Goal: Information Seeking & Learning: Learn about a topic

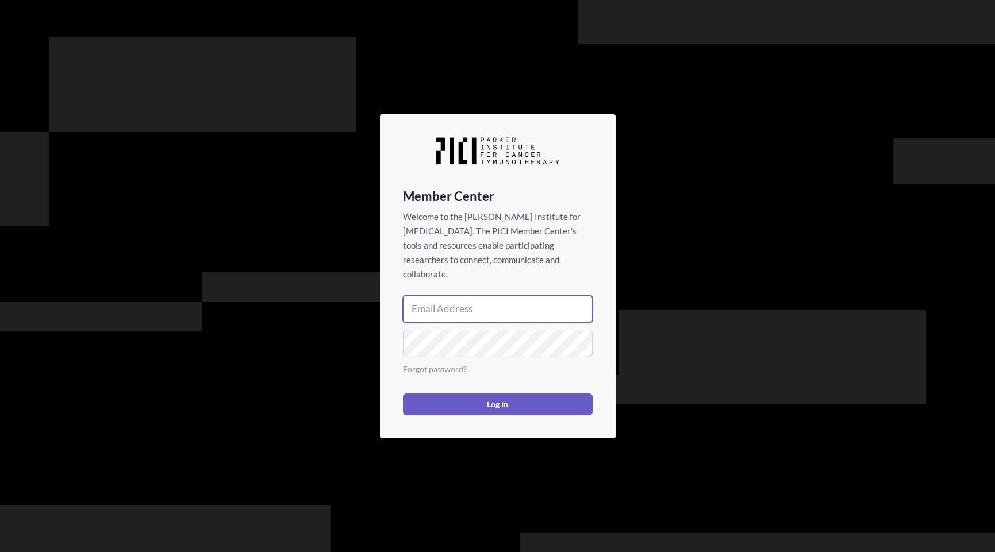
type input "[PERSON_NAME][EMAIL_ADDRESS][DOMAIN_NAME]"
click at [497, 397] on button "Log In" at bounding box center [498, 405] width 190 height 22
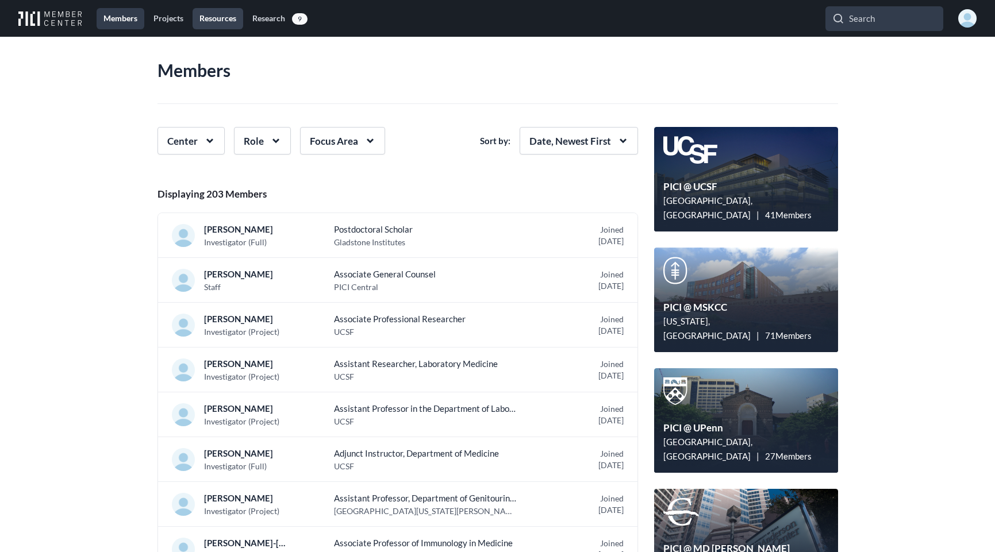
click at [216, 18] on link "Resources" at bounding box center [218, 18] width 51 height 21
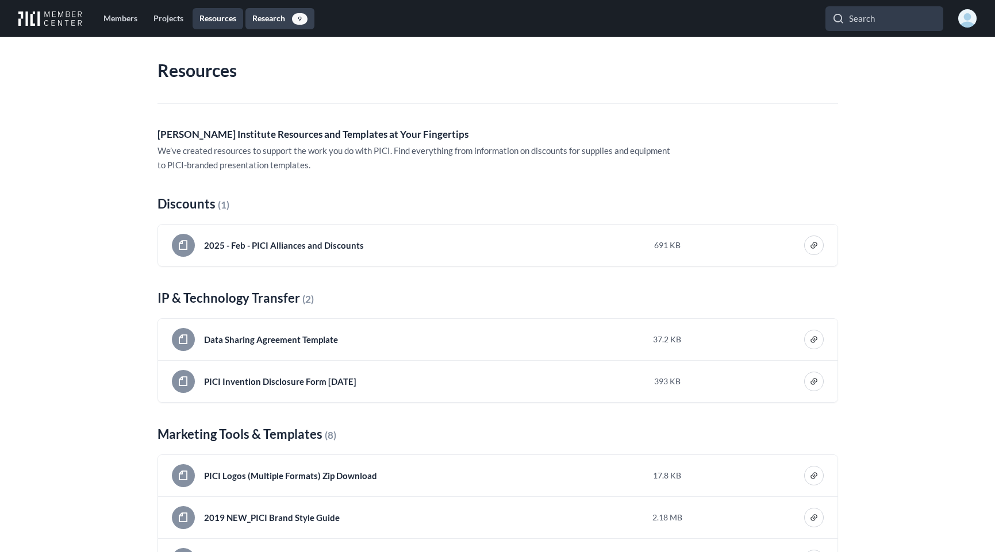
click at [269, 18] on link "Research 9" at bounding box center [279, 18] width 69 height 21
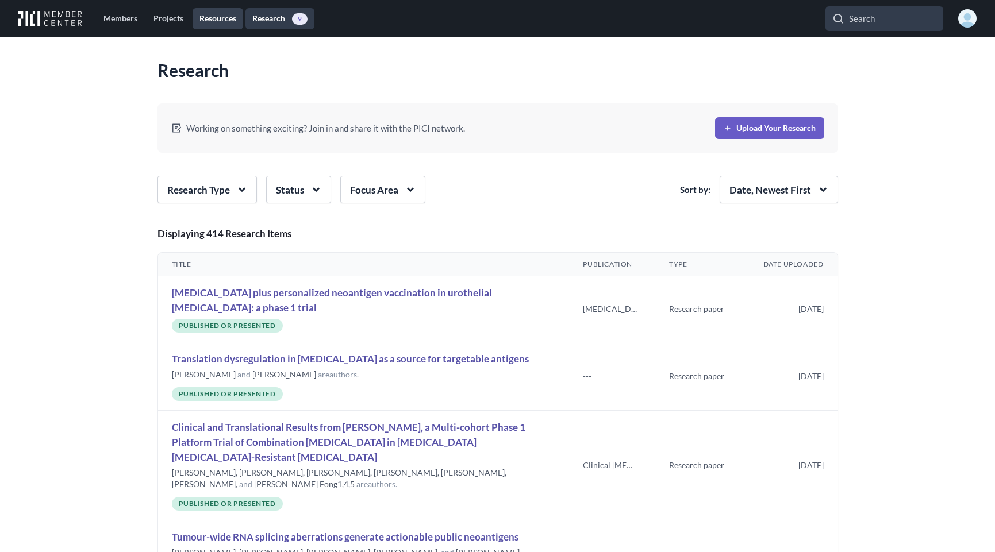
click at [239, 20] on link "Resources" at bounding box center [218, 18] width 51 height 21
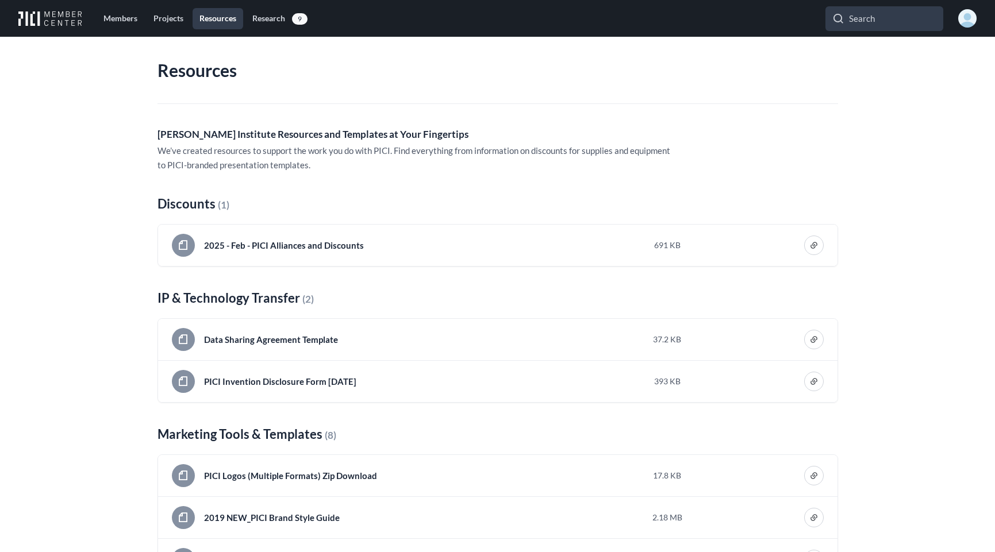
click at [975, 24] on div "Open user menu" at bounding box center [967, 18] width 18 height 18
click at [971, 22] on img "button" at bounding box center [967, 18] width 18 height 18
click at [50, 18] on img at bounding box center [50, 18] width 64 height 15
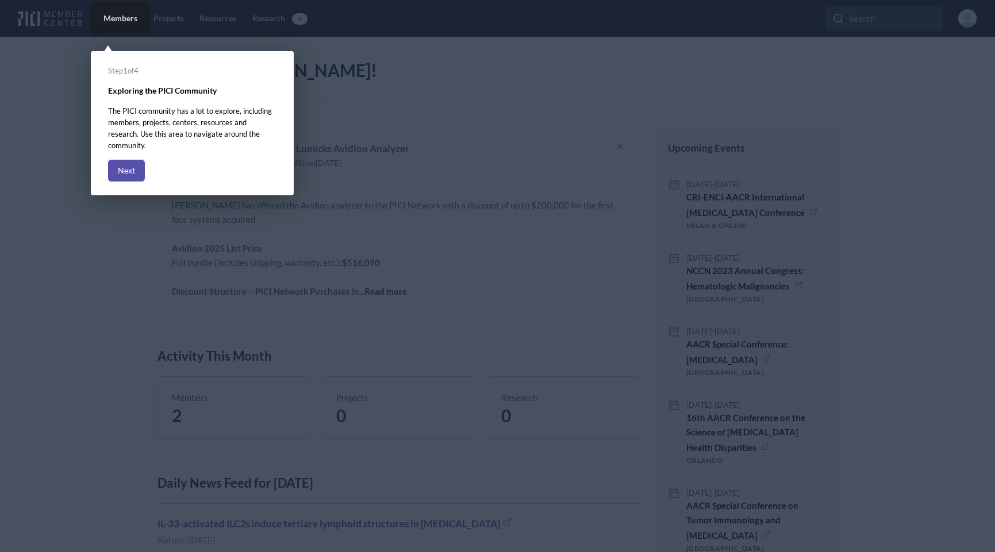
click at [131, 160] on button "Next" at bounding box center [126, 171] width 37 height 22
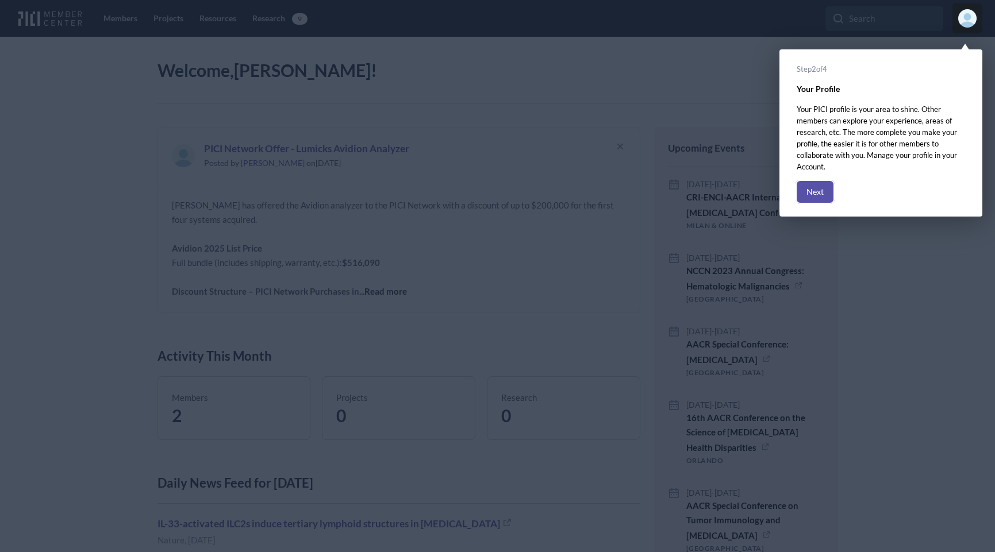
click at [131, 155] on rect at bounding box center [497, 276] width 995 height 552
